Goal: Book appointment/travel/reservation

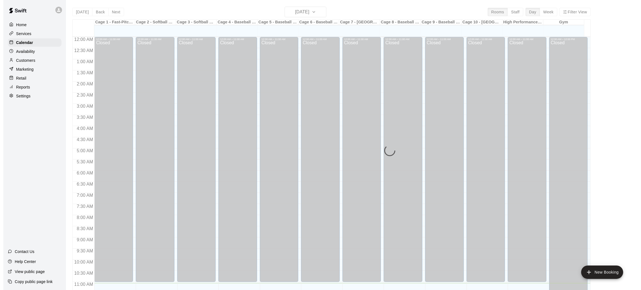
scroll to position [246, 0]
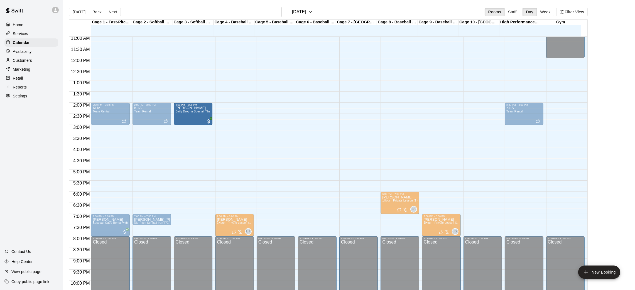
drag, startPoint x: 105, startPoint y: 134, endPoint x: 197, endPoint y: 116, distance: 94.3
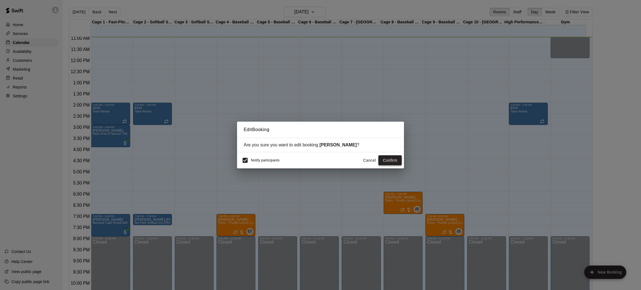
click at [393, 157] on button "Confirm" at bounding box center [390, 160] width 23 height 10
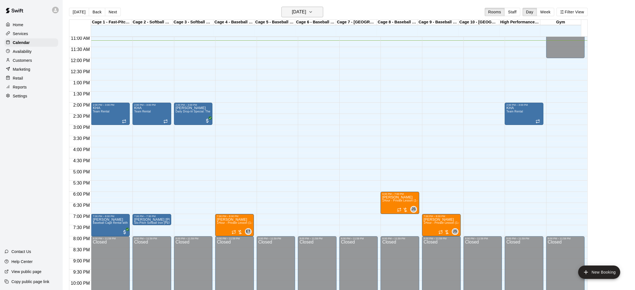
click at [292, 13] on h6 "[DATE]" at bounding box center [299, 12] width 14 height 8
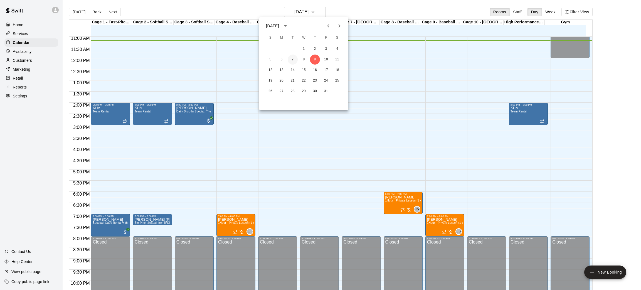
click at [293, 61] on button "7" at bounding box center [293, 60] width 10 height 10
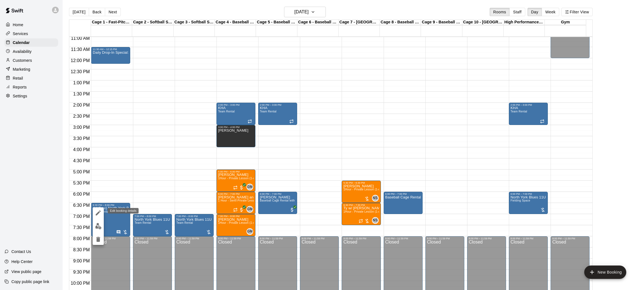
click at [100, 216] on button "edit" at bounding box center [98, 212] width 11 height 11
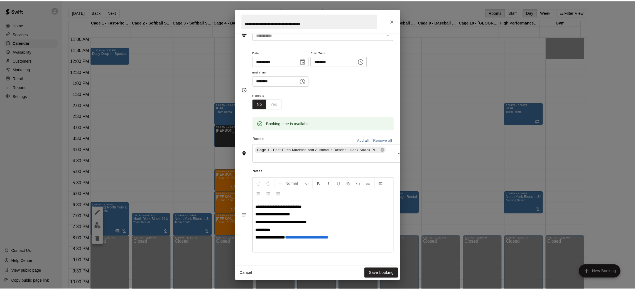
scroll to position [84, 0]
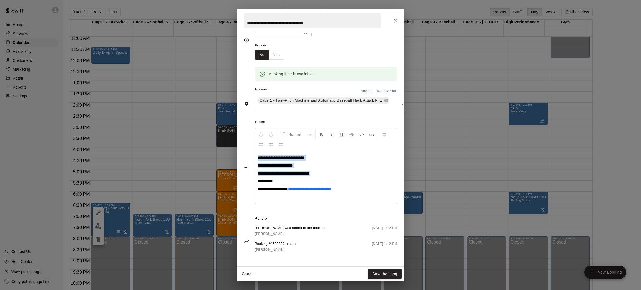
drag, startPoint x: 328, startPoint y: 170, endPoint x: 252, endPoint y: 154, distance: 77.4
click at [252, 154] on div "**********" at bounding box center [321, 166] width 154 height 79
copy div "**********"
click at [396, 20] on icon "Close" at bounding box center [396, 21] width 6 height 6
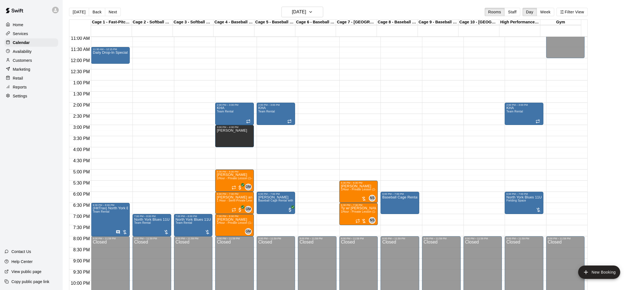
click at [80, 12] on button "[DATE]" at bounding box center [79, 12] width 20 height 8
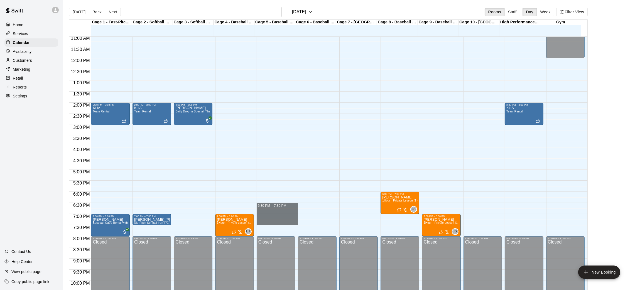
drag, startPoint x: 283, startPoint y: 205, endPoint x: 287, endPoint y: 221, distance: 16.4
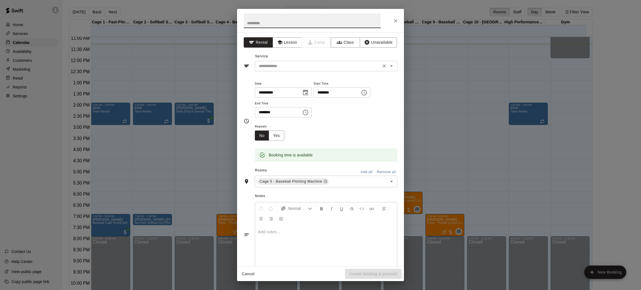
click at [285, 64] on input "text" at bounding box center [318, 66] width 123 height 7
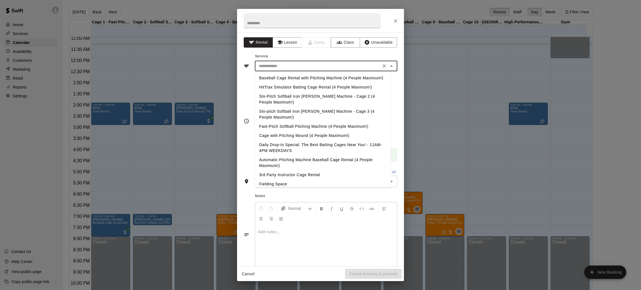
click at [292, 81] on li "Baseball Cage Rental with Pitching Machine (4 People Maximum!)" at bounding box center [323, 77] width 136 height 9
type input "**********"
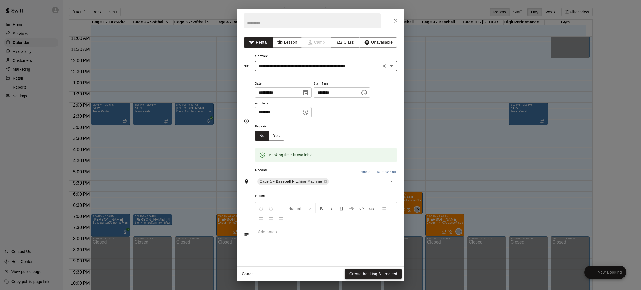
click at [353, 275] on button "Create booking & proceed" at bounding box center [373, 274] width 57 height 10
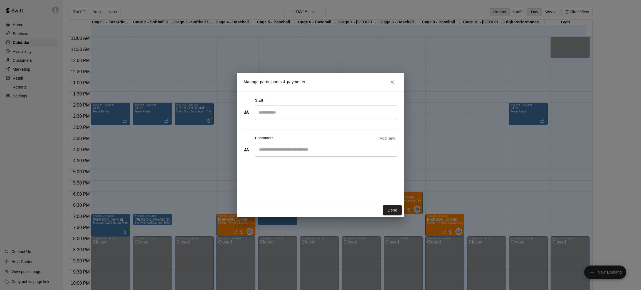
click at [275, 143] on div "​" at bounding box center [326, 150] width 143 height 14
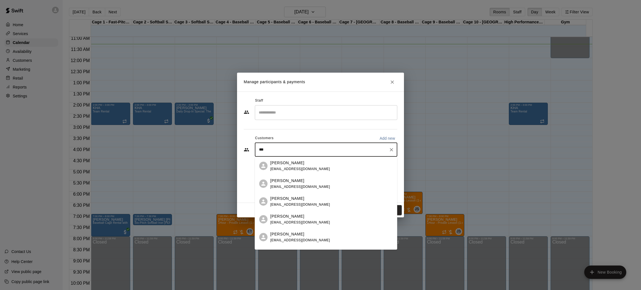
type input "****"
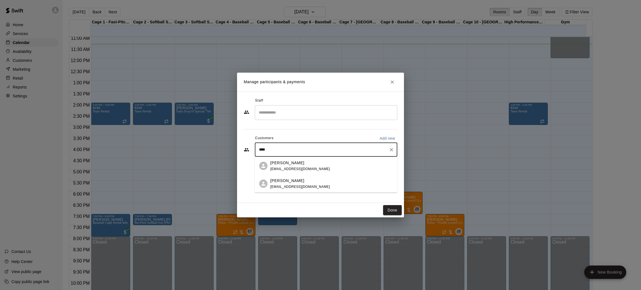
click at [311, 167] on span "[EMAIL_ADDRESS][DOMAIN_NAME]" at bounding box center [301, 169] width 60 height 4
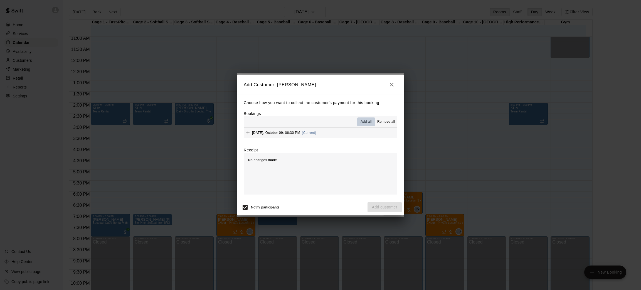
click at [363, 120] on span "Add all" at bounding box center [366, 122] width 11 height 6
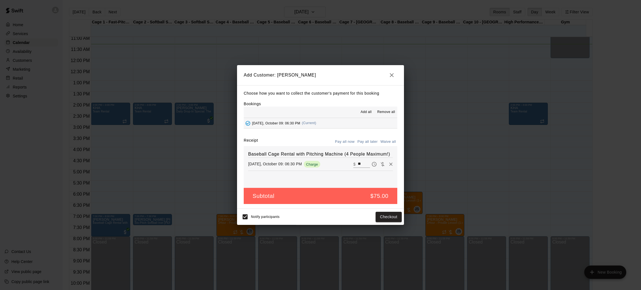
click at [390, 142] on button "Waive all" at bounding box center [388, 141] width 18 height 9
type input "*"
click at [391, 219] on button "Add customer" at bounding box center [385, 217] width 34 height 10
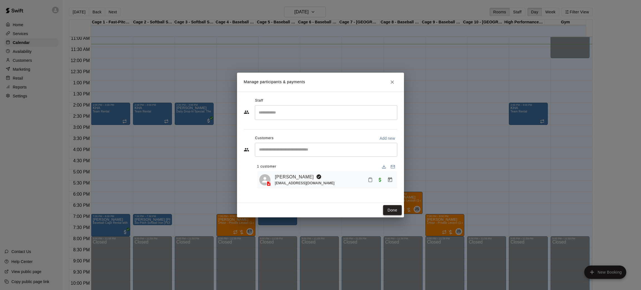
click at [392, 208] on button "Done" at bounding box center [392, 210] width 19 height 10
